Goal: Task Accomplishment & Management: Use online tool/utility

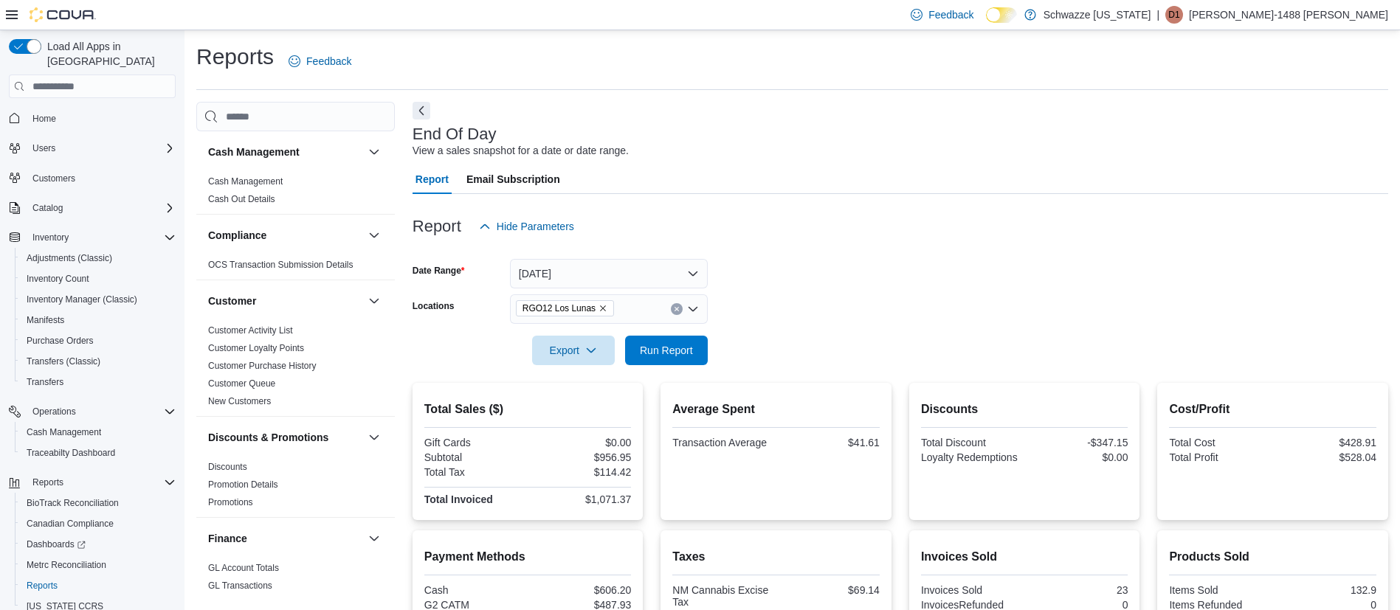
scroll to position [1031, 0]
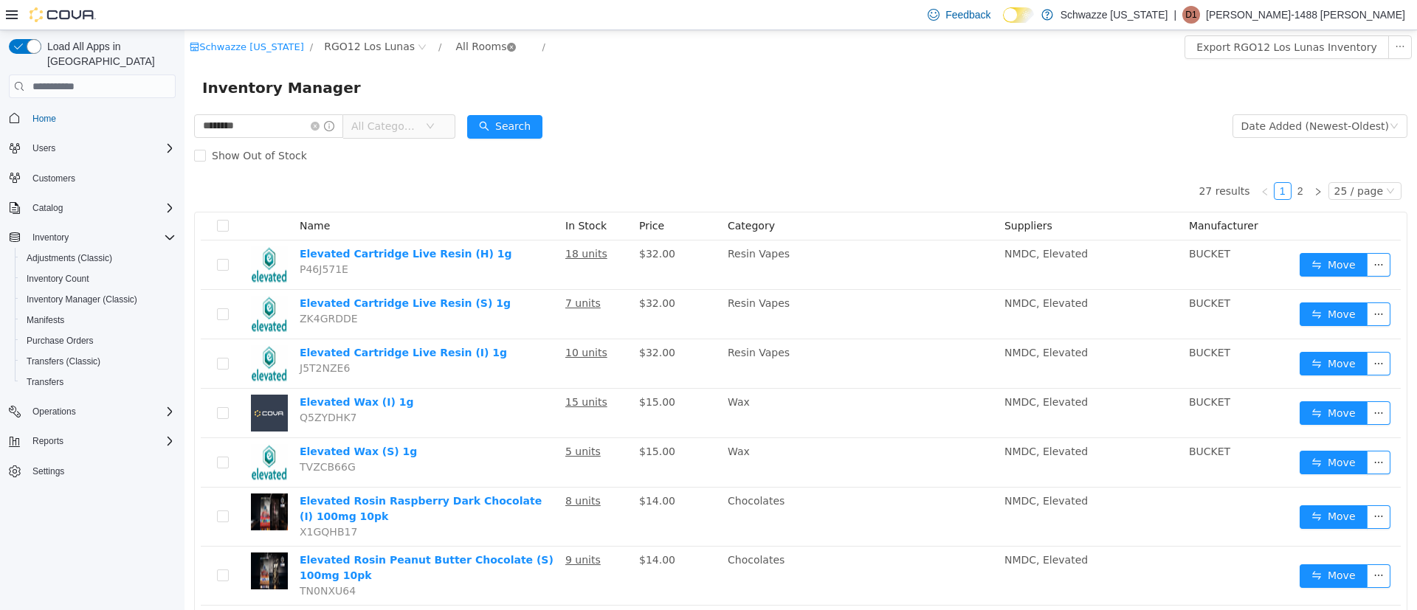
click at [507, 47] on icon "icon: close-circle" at bounding box center [511, 47] width 9 height 9
click at [418, 48] on icon "icon: close-circle" at bounding box center [422, 47] width 9 height 9
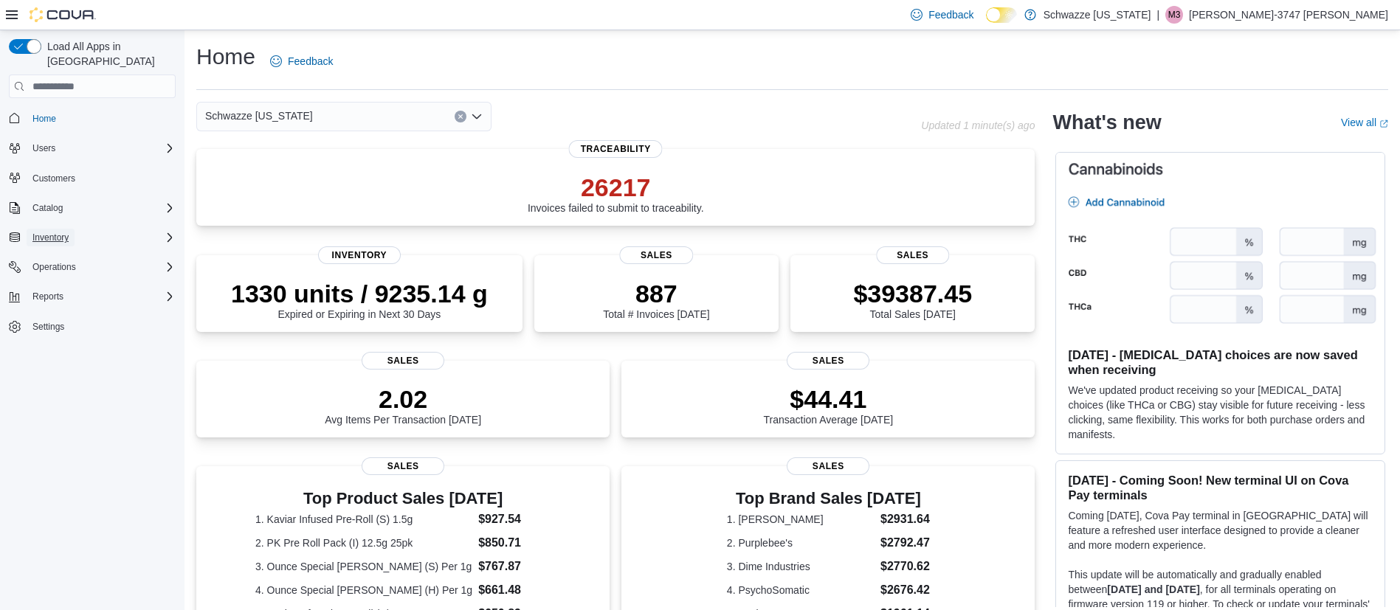
click at [69, 232] on span "Inventory" at bounding box center [50, 238] width 36 height 12
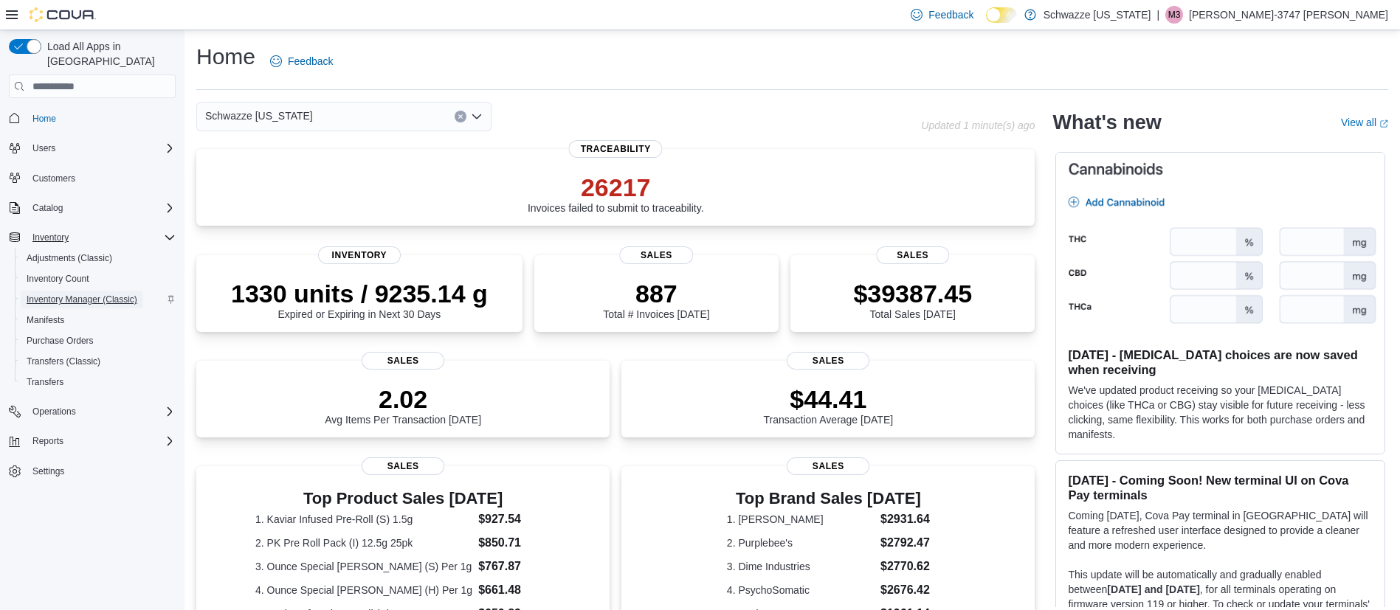
click at [84, 294] on span "Inventory Manager (Classic)" at bounding box center [82, 300] width 111 height 12
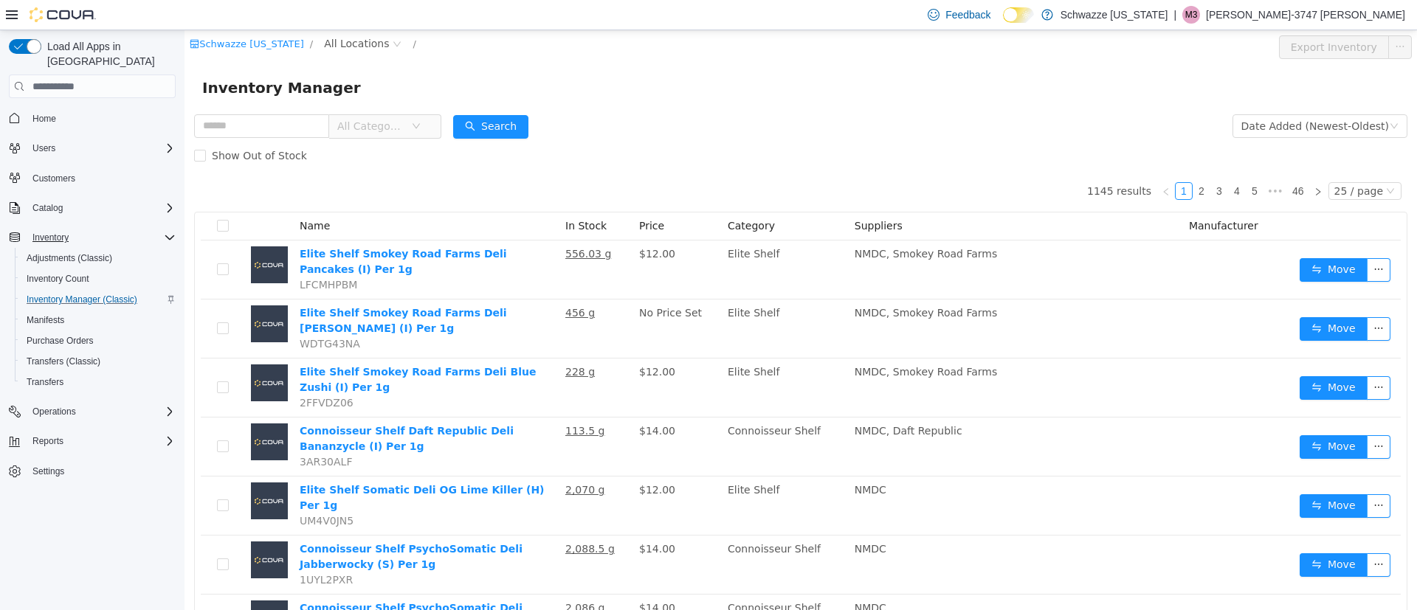
click at [333, 54] on div "Schwazze [US_STATE] / All Locations /" at bounding box center [699, 47] width 1018 height 24
click at [341, 45] on span "All Locations" at bounding box center [356, 43] width 65 height 16
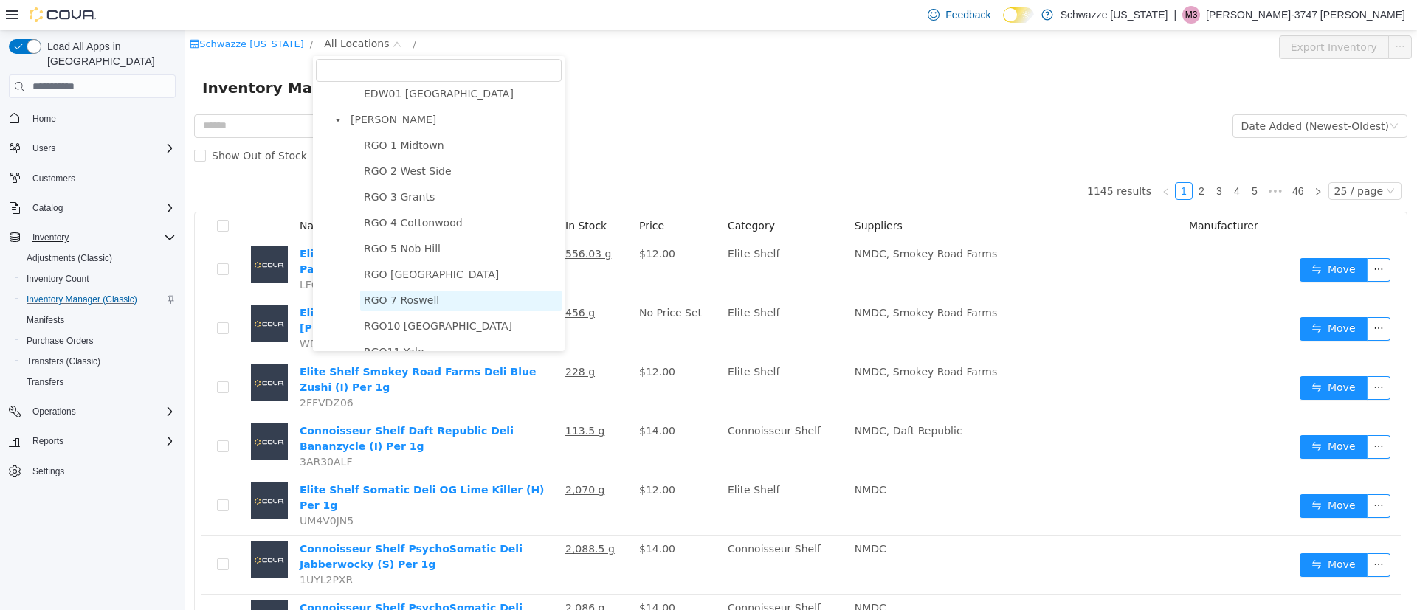
scroll to position [553, 0]
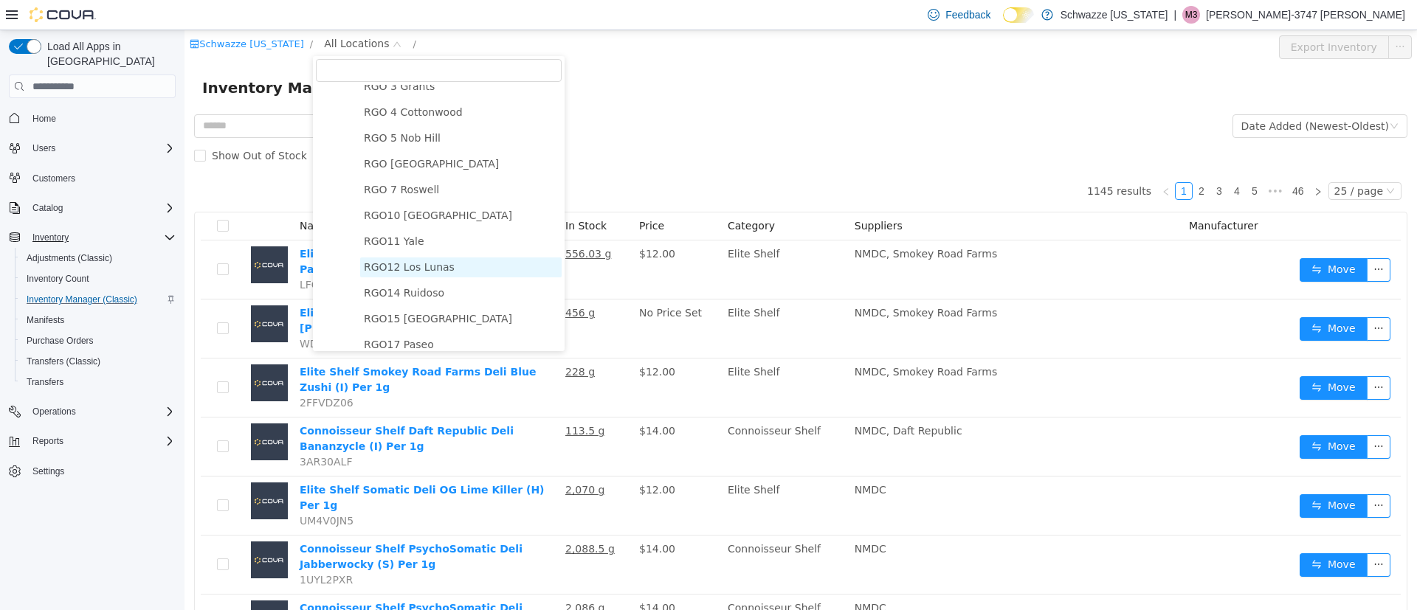
click at [418, 273] on span "RGO12 Los Lunas" at bounding box center [409, 267] width 91 height 12
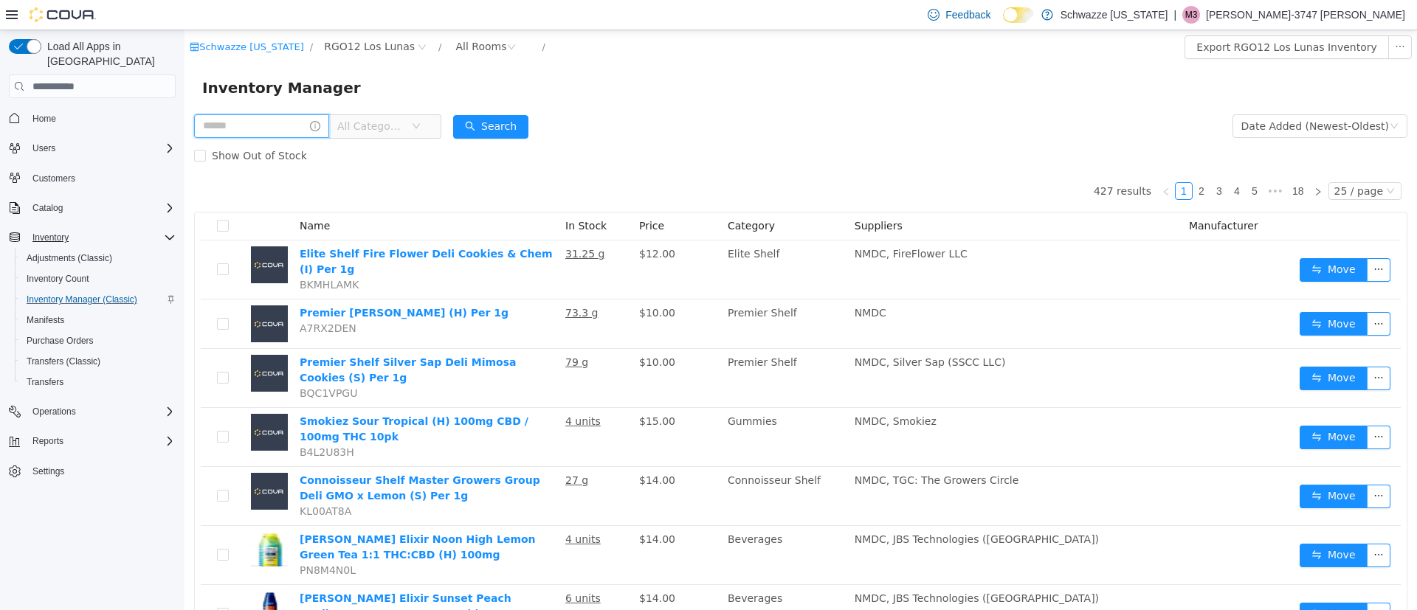
click at [274, 125] on input "text" at bounding box center [261, 126] width 135 height 24
type input "********"
